Goal: Task Accomplishment & Management: Check status

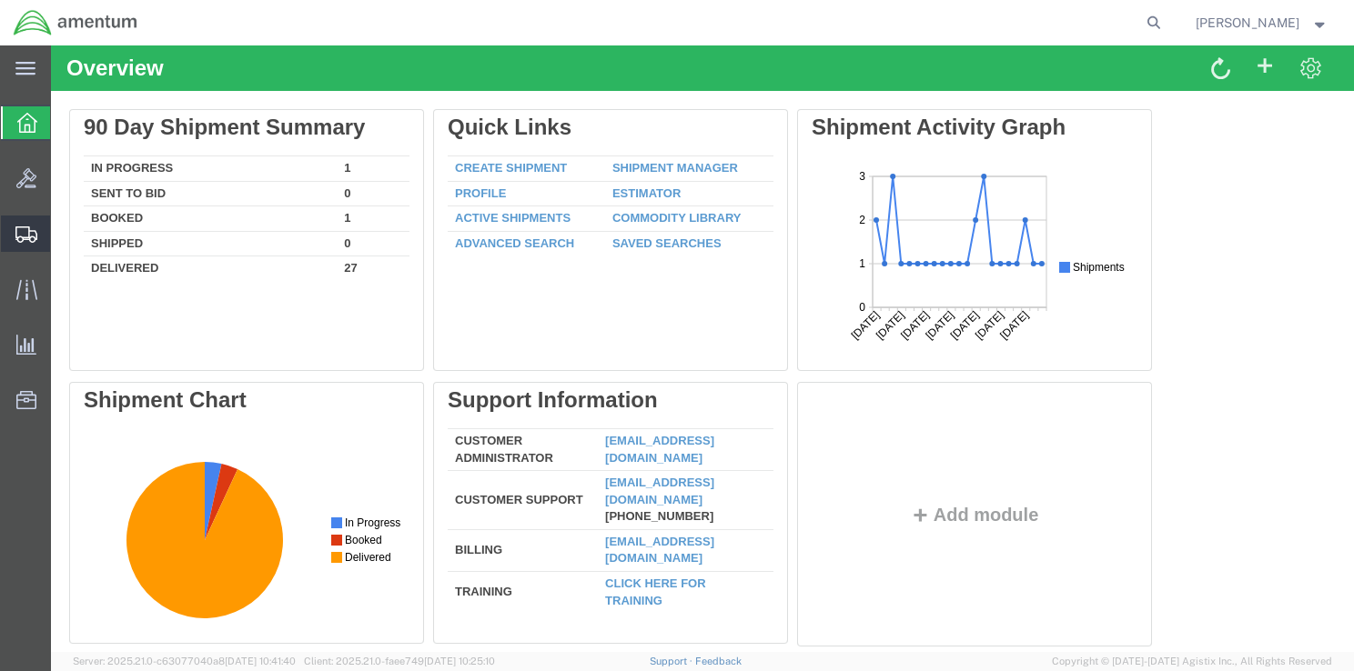
click at [0, 0] on span "Shipment Manager" at bounding box center [0, 0] width 0 height 0
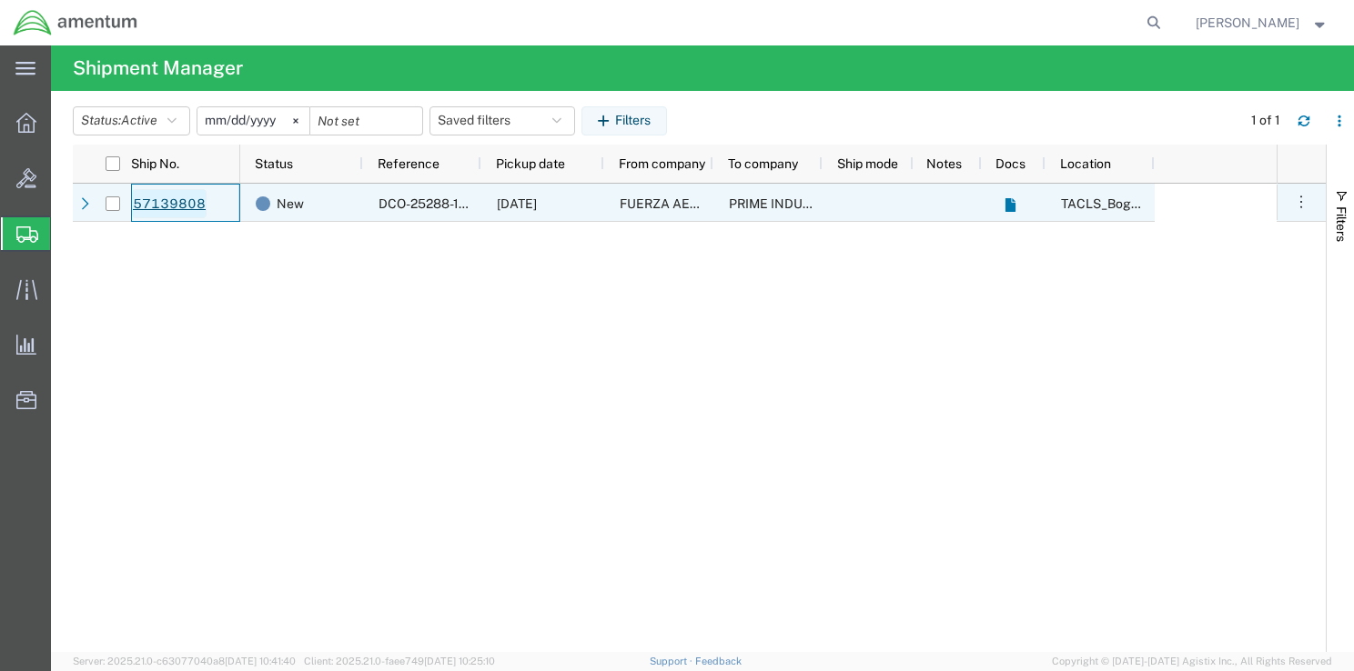
click at [187, 200] on link "57139808" at bounding box center [169, 203] width 75 height 29
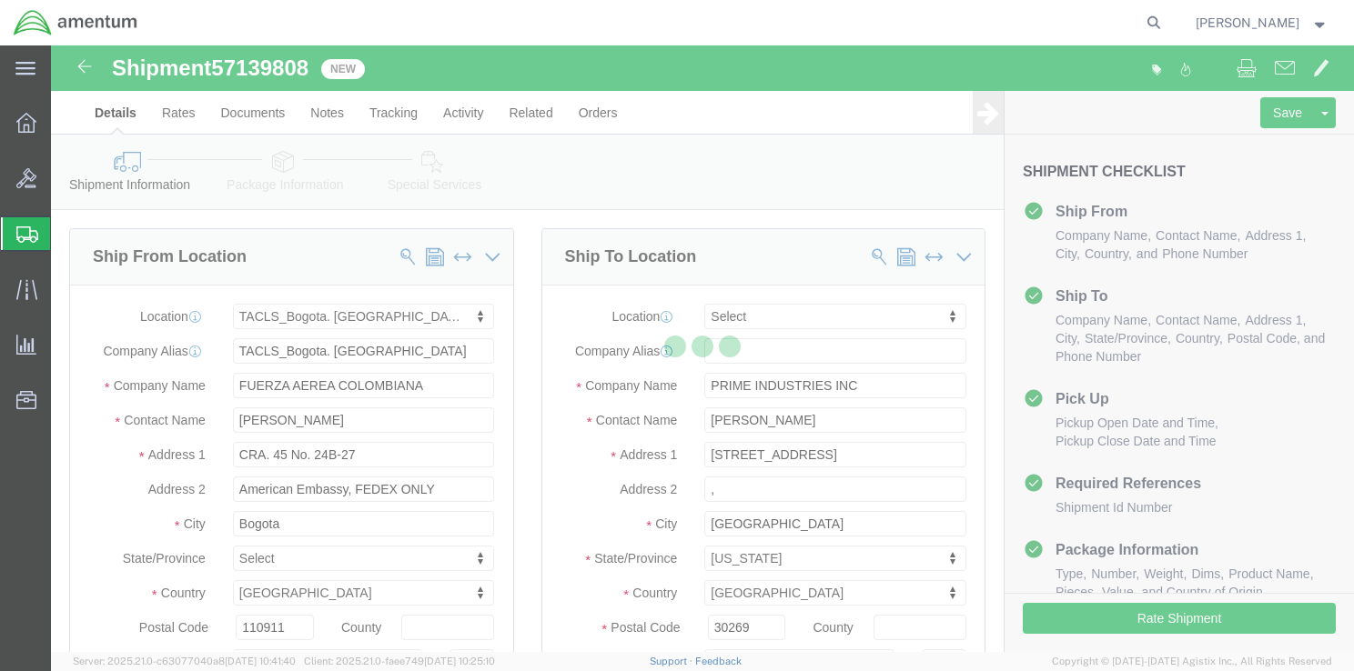
select select "42680"
select select
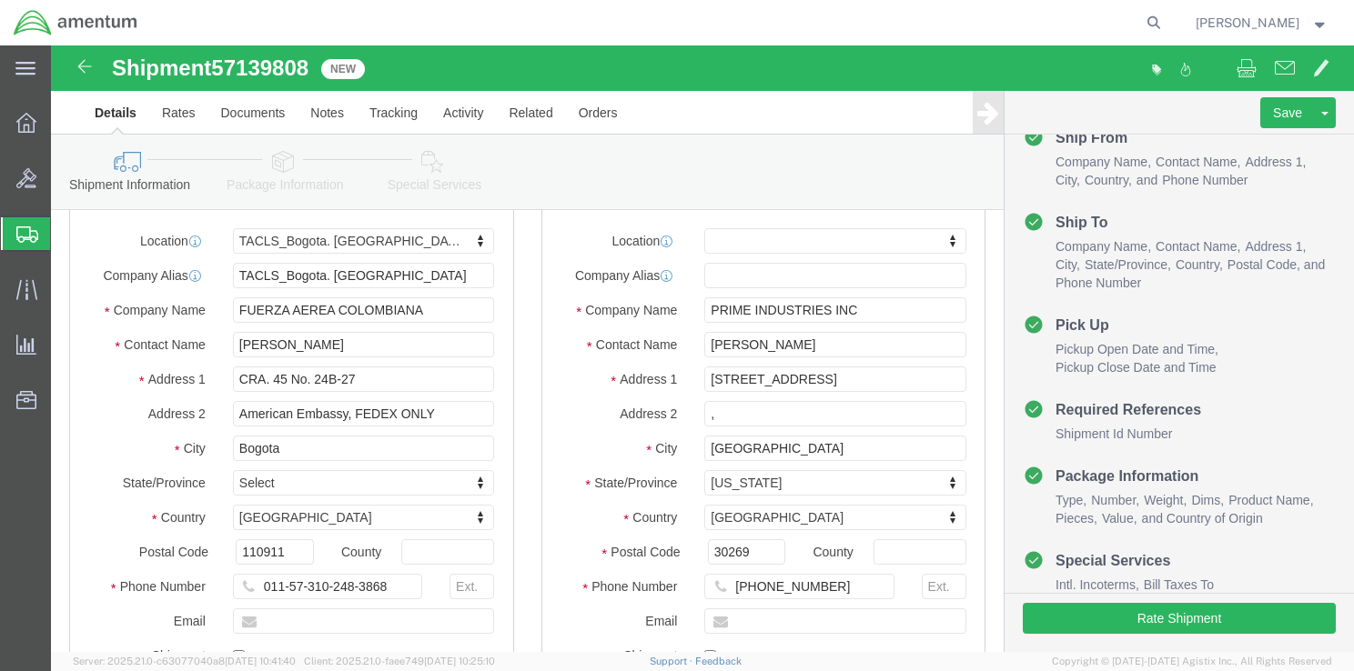
scroll to position [182, 0]
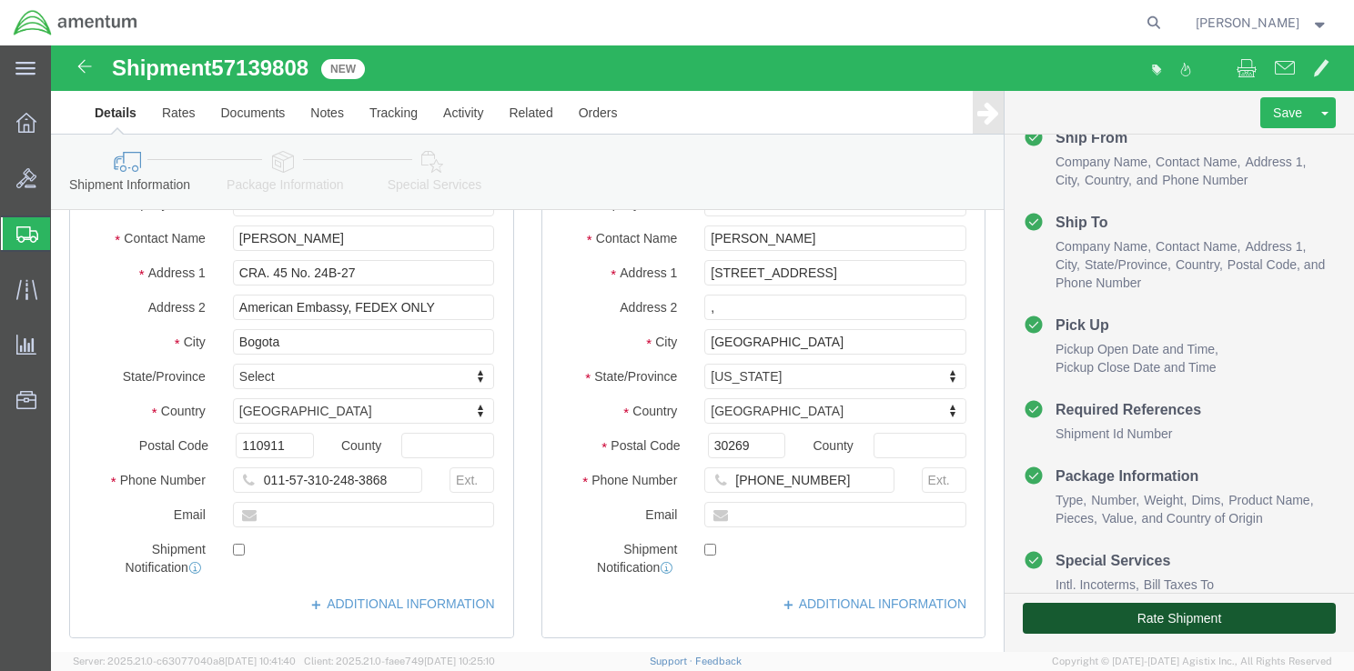
click button "Rate Shipment"
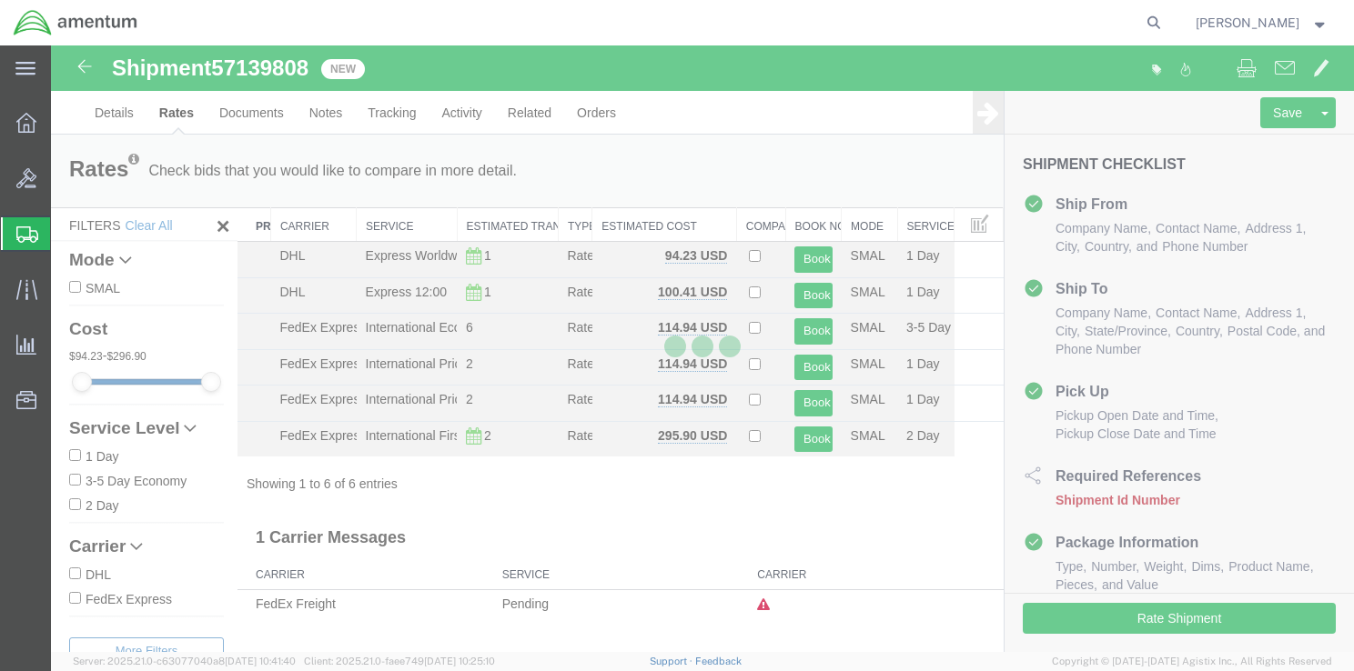
scroll to position [9, 0]
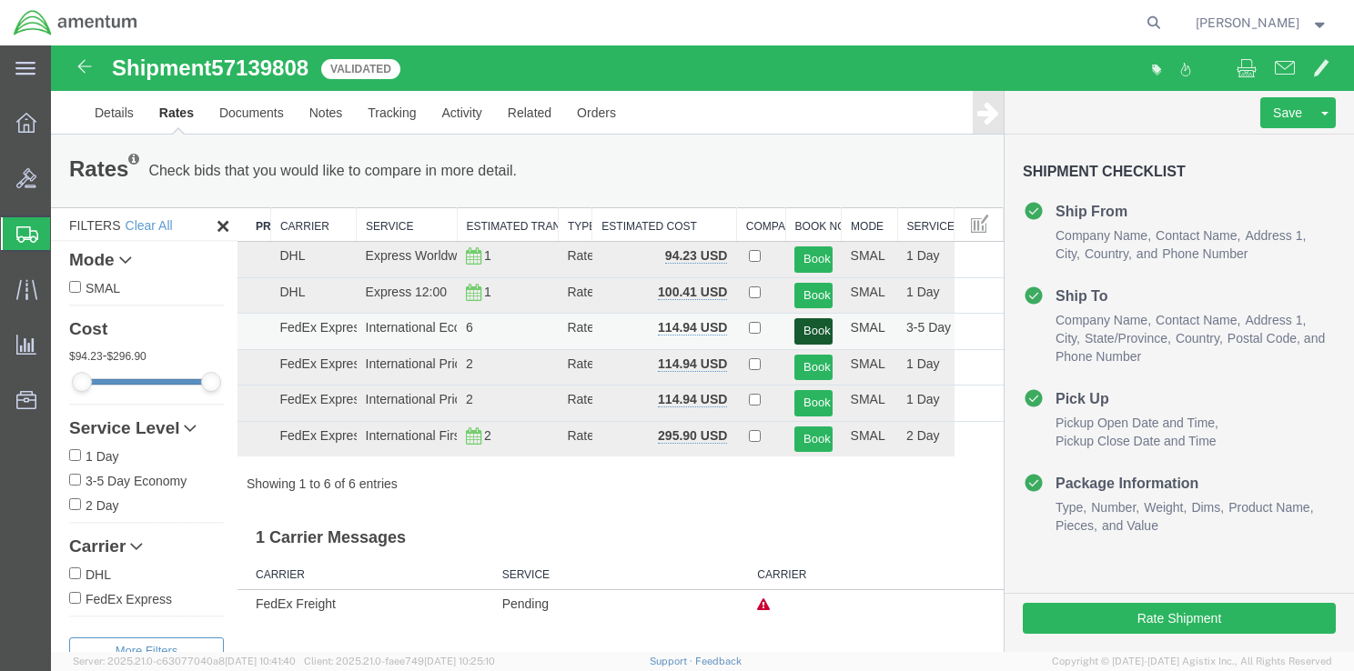
click at [810, 328] on button "Book" at bounding box center [812, 331] width 37 height 26
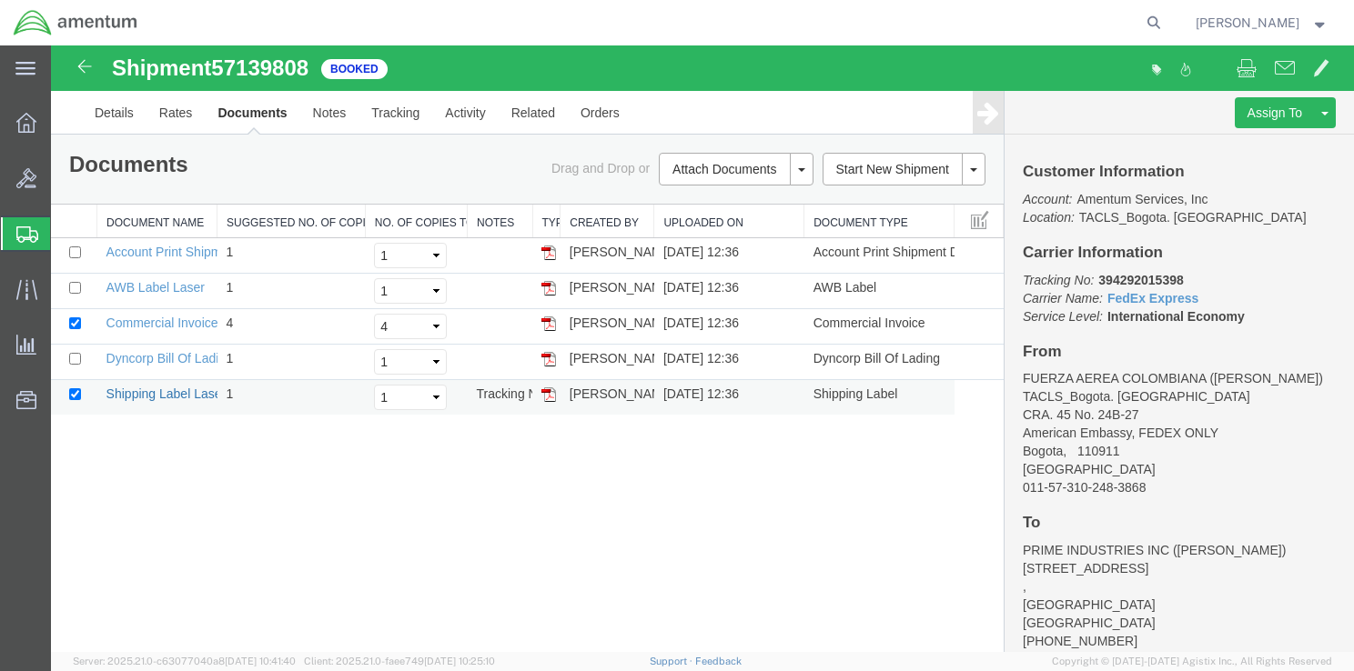
click at [158, 394] on link "Shipping Label Laser" at bounding box center [166, 394] width 120 height 15
click at [201, 360] on link "Dyncorp Bill Of Lading" at bounding box center [169, 358] width 126 height 15
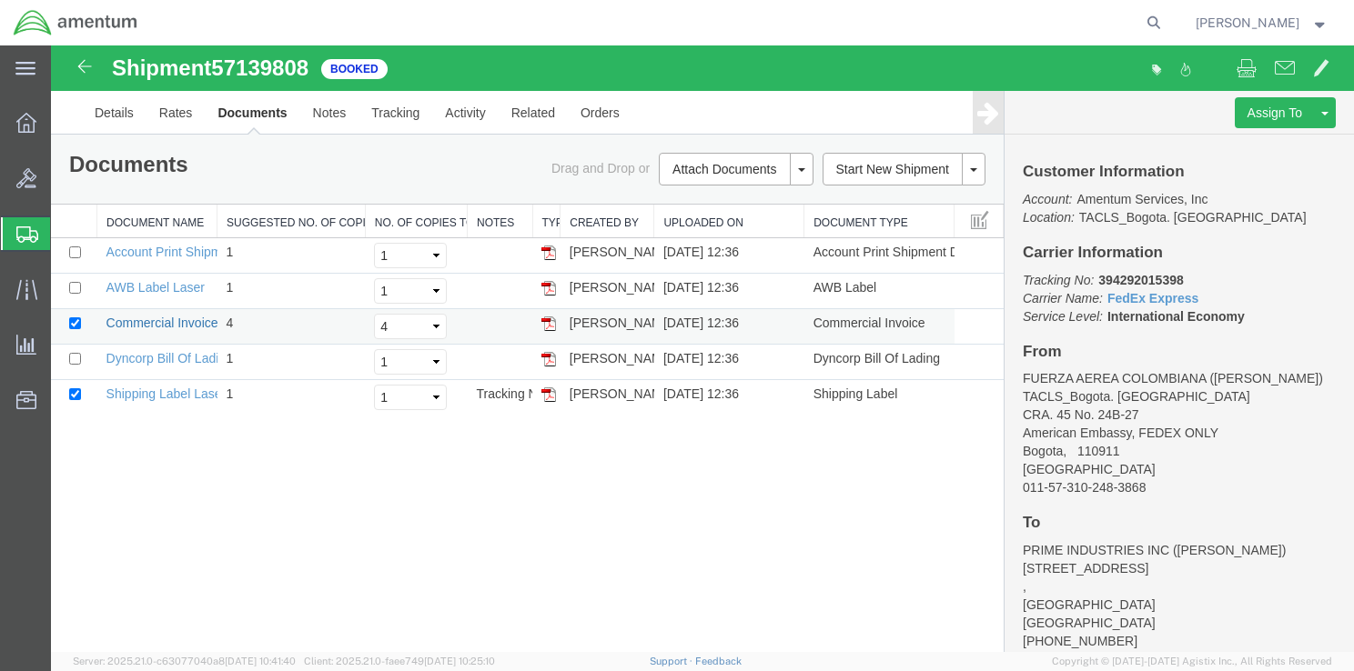
click at [172, 326] on link "Commercial Invoice" at bounding box center [162, 323] width 112 height 15
click at [185, 280] on link "AWB Label Laser" at bounding box center [155, 287] width 98 height 15
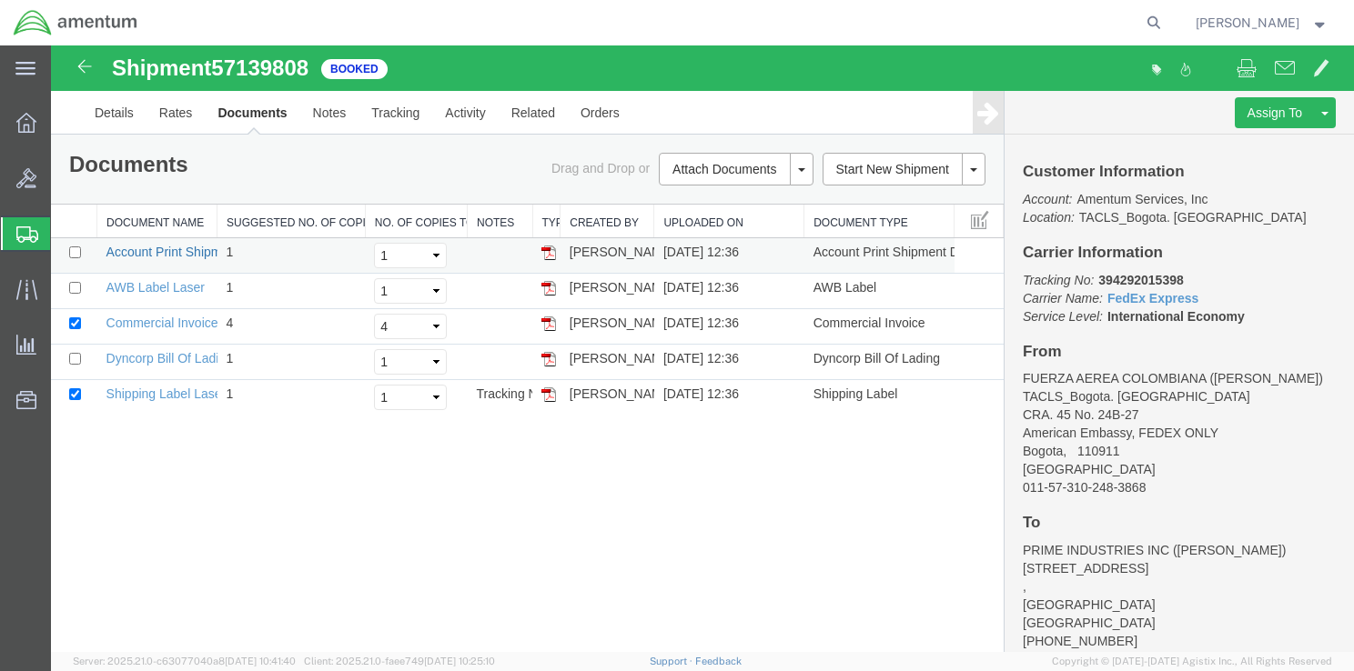
click at [209, 253] on link "Account Print Shipment Details" at bounding box center [194, 252] width 176 height 15
click at [1327, 27] on button "[PERSON_NAME]" at bounding box center [1262, 23] width 135 height 22
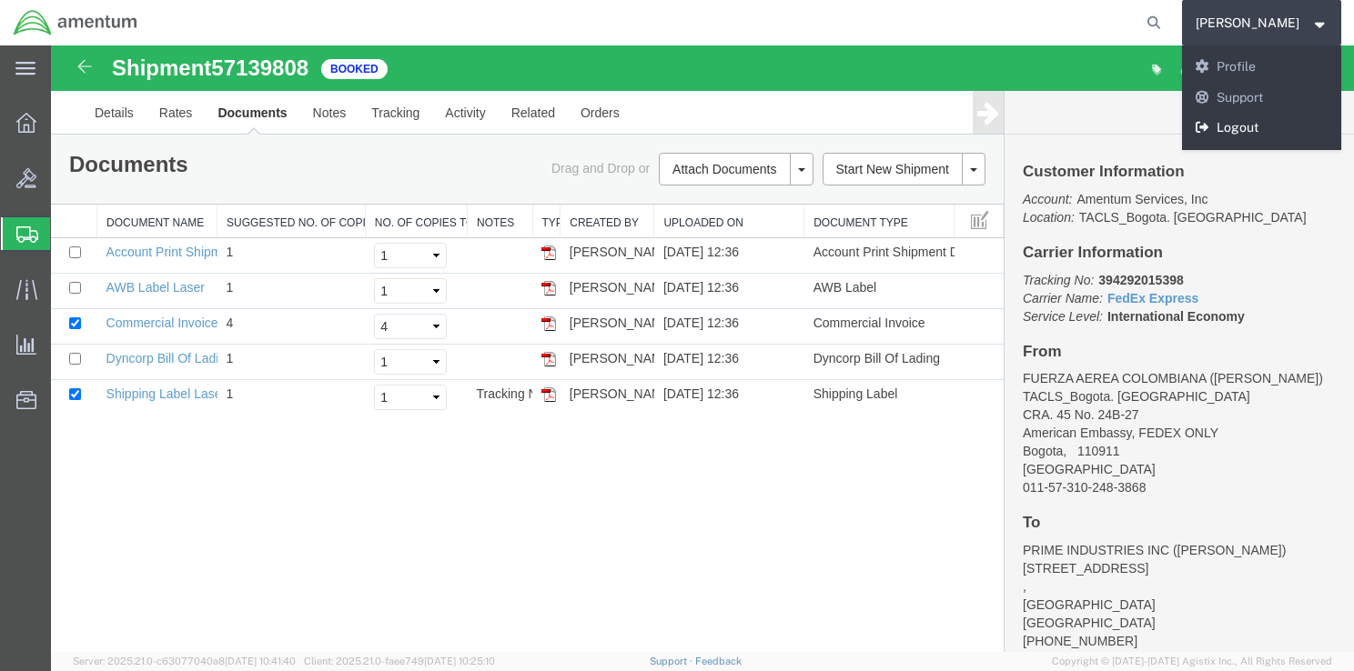
click at [1263, 126] on link "Logout" at bounding box center [1262, 128] width 160 height 31
